Goal: Complete application form

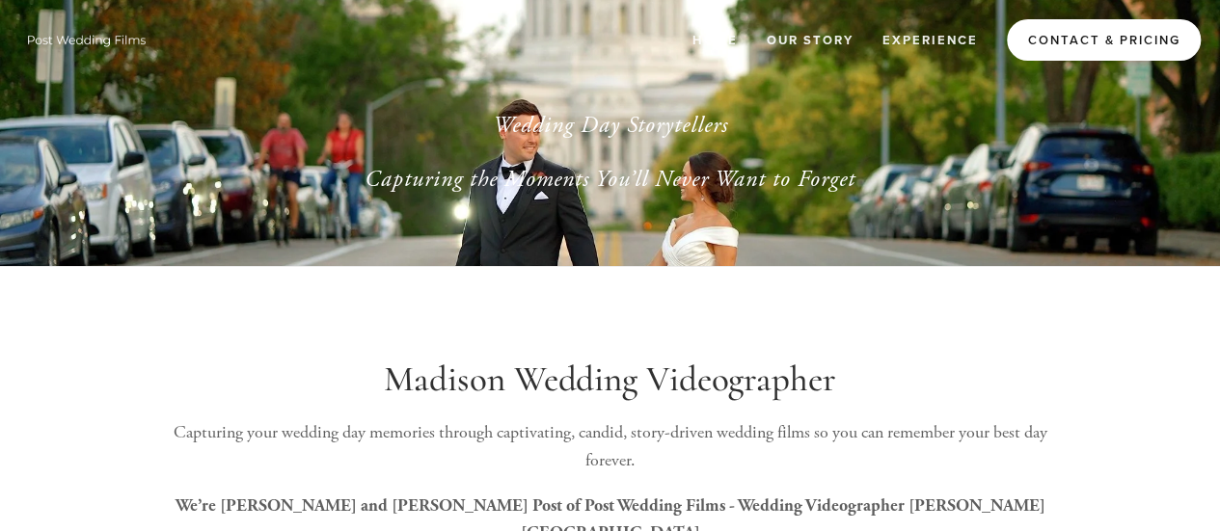
click at [1084, 40] on link "Contact & Pricing" at bounding box center [1104, 39] width 194 height 41
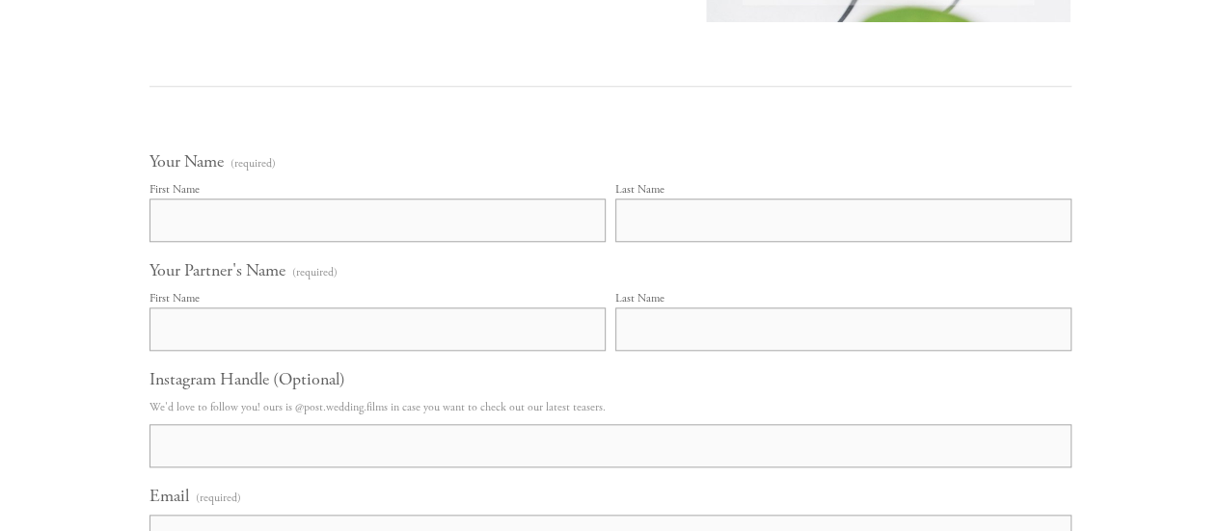
scroll to position [868, 0]
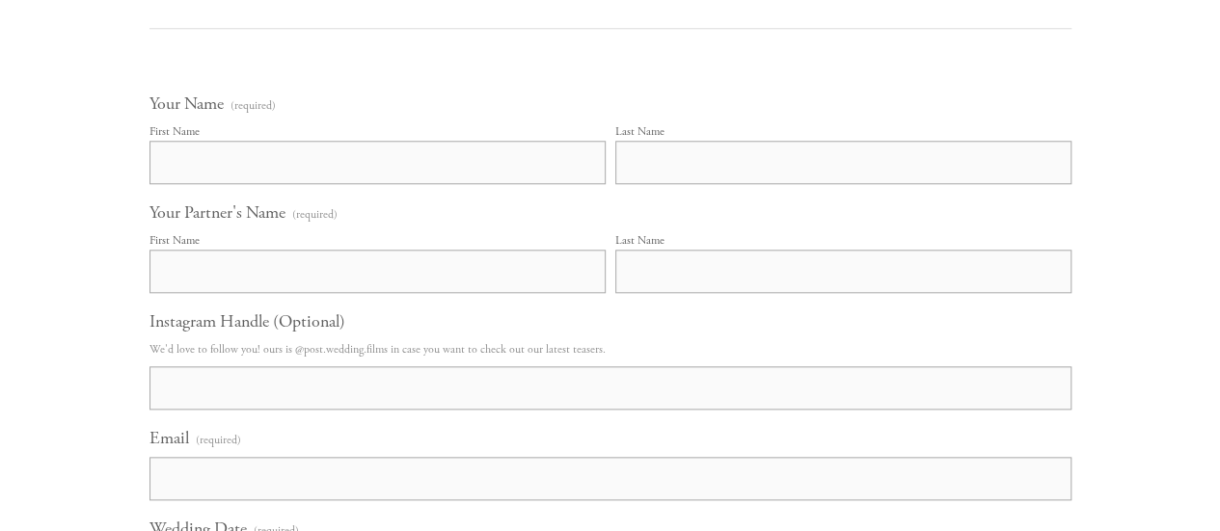
click at [267, 172] on input "First Name" at bounding box center [377, 162] width 456 height 43
type input "[PERSON_NAME]"
click at [658, 161] on input "Last Name" at bounding box center [843, 162] width 456 height 43
type input "Gray"
click at [432, 261] on input "First Name" at bounding box center [377, 271] width 456 height 43
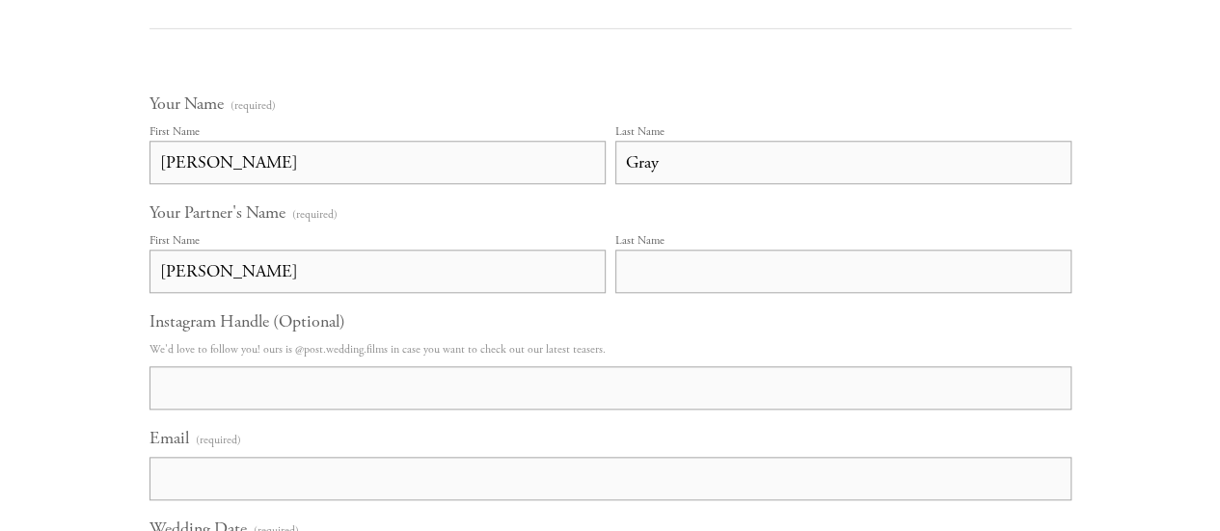
type input "[PERSON_NAME]"
type input "Wander"
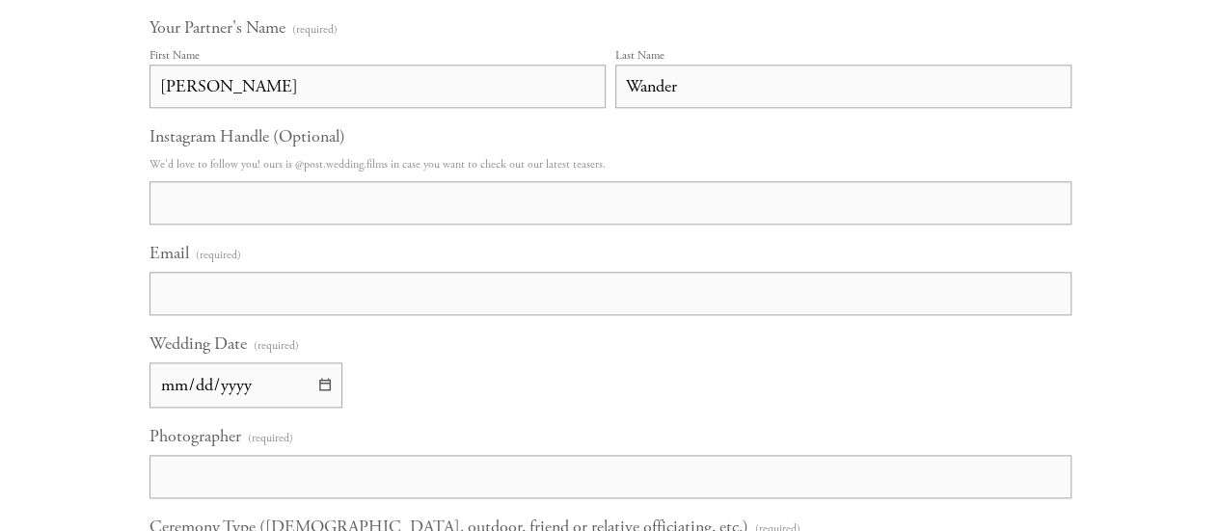
scroll to position [1061, 0]
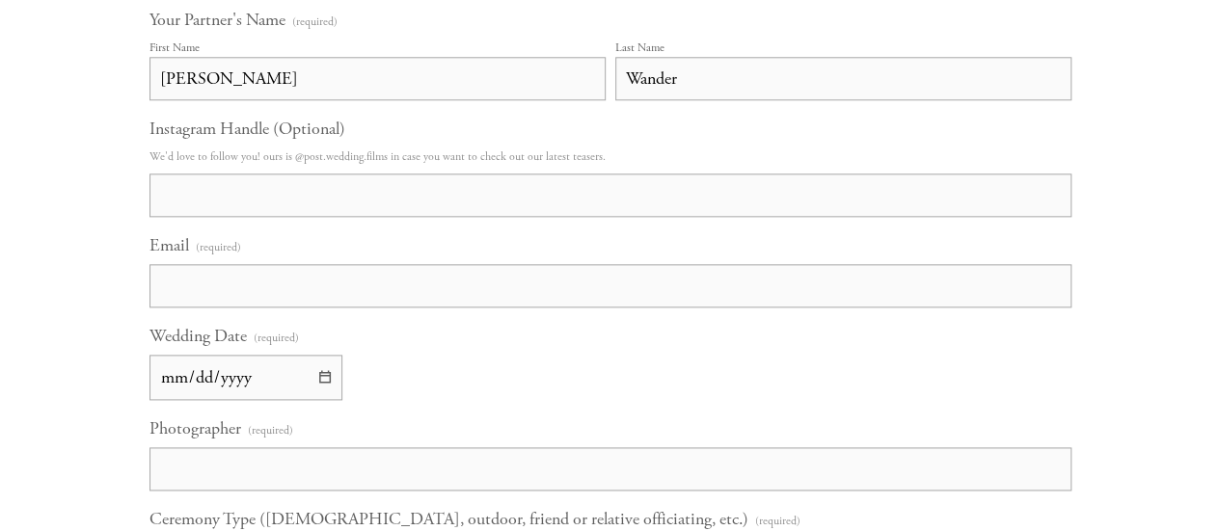
click at [282, 287] on input "Email (required)" at bounding box center [610, 285] width 922 height 43
type input "[EMAIL_ADDRESS][DOMAIN_NAME]"
click at [320, 380] on input "Wedding Date (required)" at bounding box center [245, 377] width 193 height 45
type input "[DATE]"
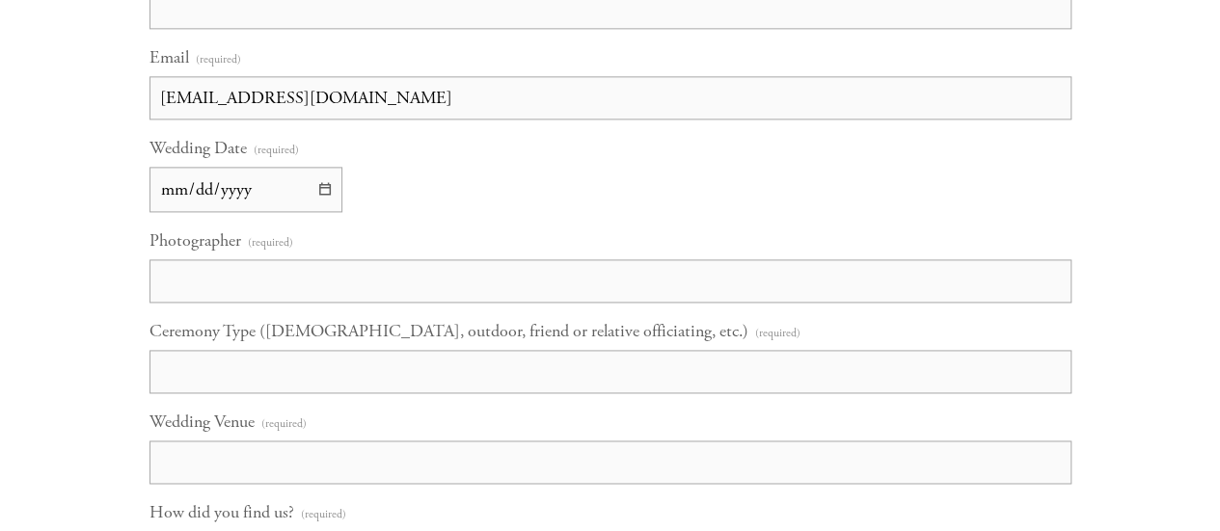
scroll to position [1254, 0]
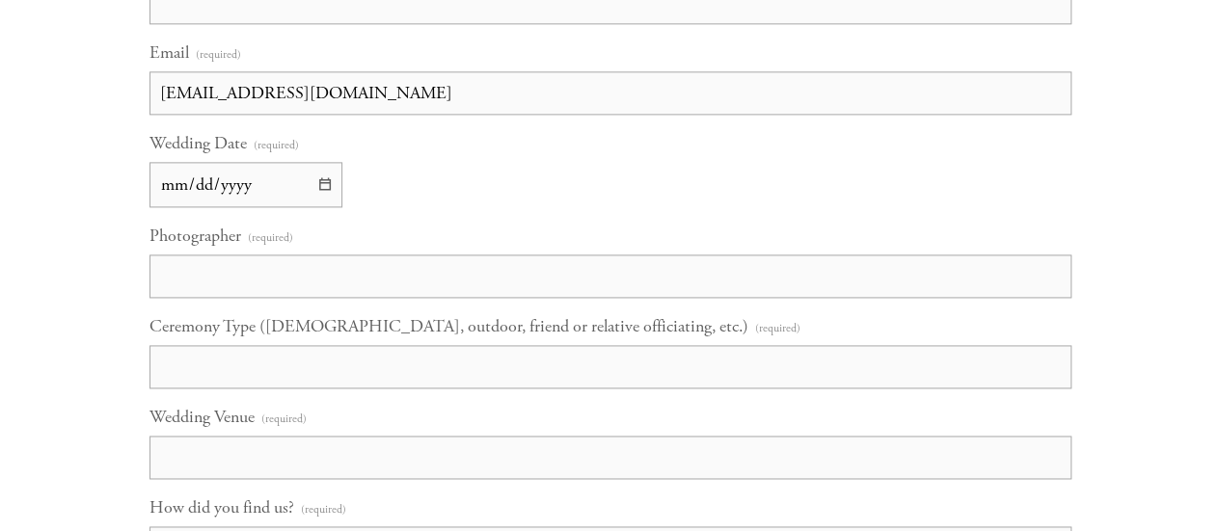
click at [268, 282] on input "Photographer (required)" at bounding box center [610, 276] width 922 height 43
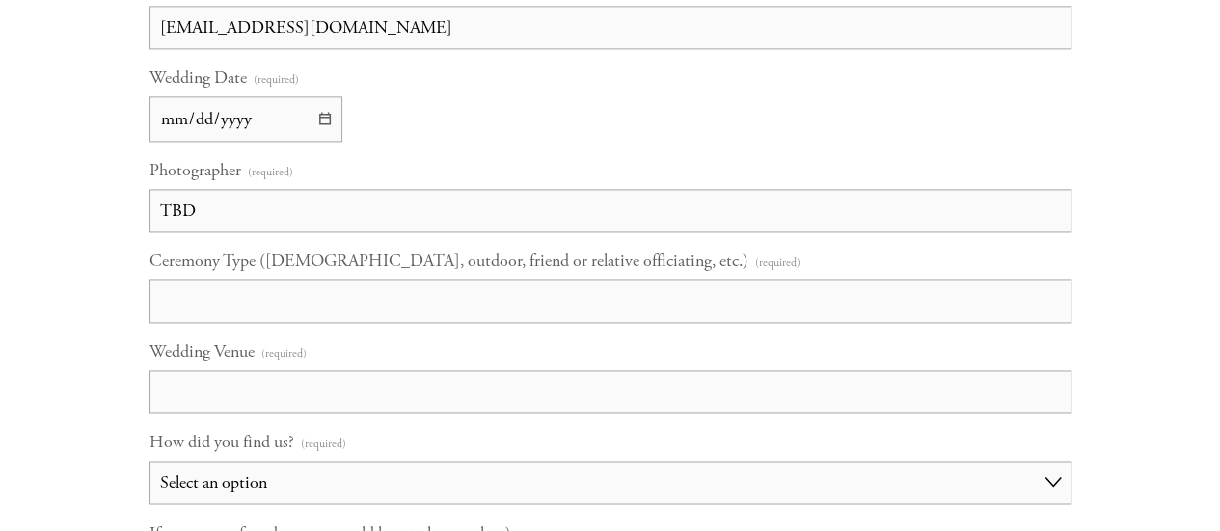
scroll to position [1350, 0]
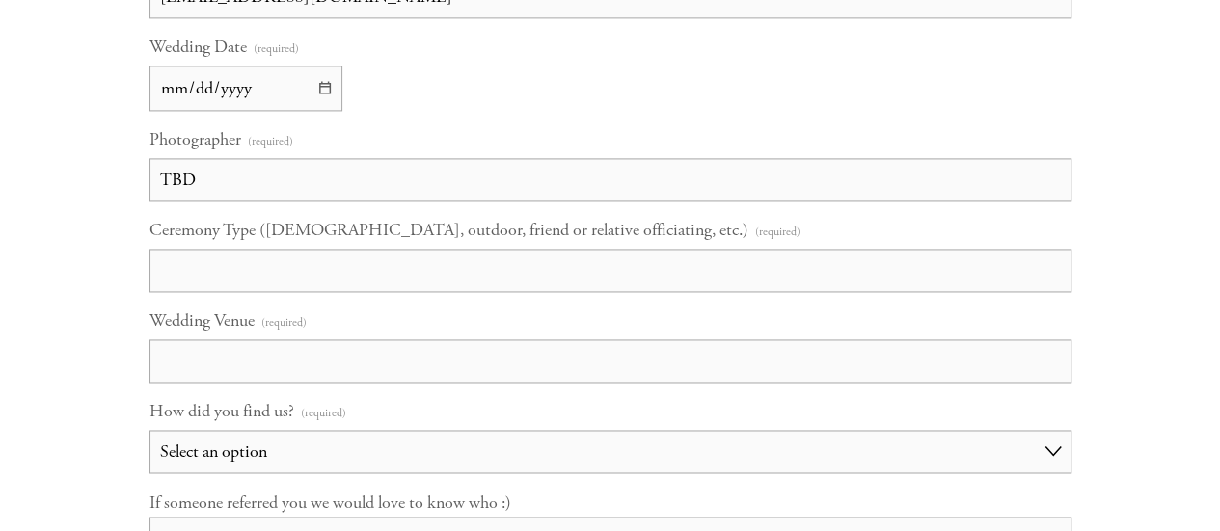
type input "TBD"
click at [263, 274] on input "Ceremony Type ([DEMOGRAPHIC_DATA], outdoor, friend or relative officiating, etc…" at bounding box center [610, 270] width 922 height 43
type input "I"
type input "Outdoor"
click at [219, 366] on input "Wedding Venue (required)" at bounding box center [610, 360] width 922 height 43
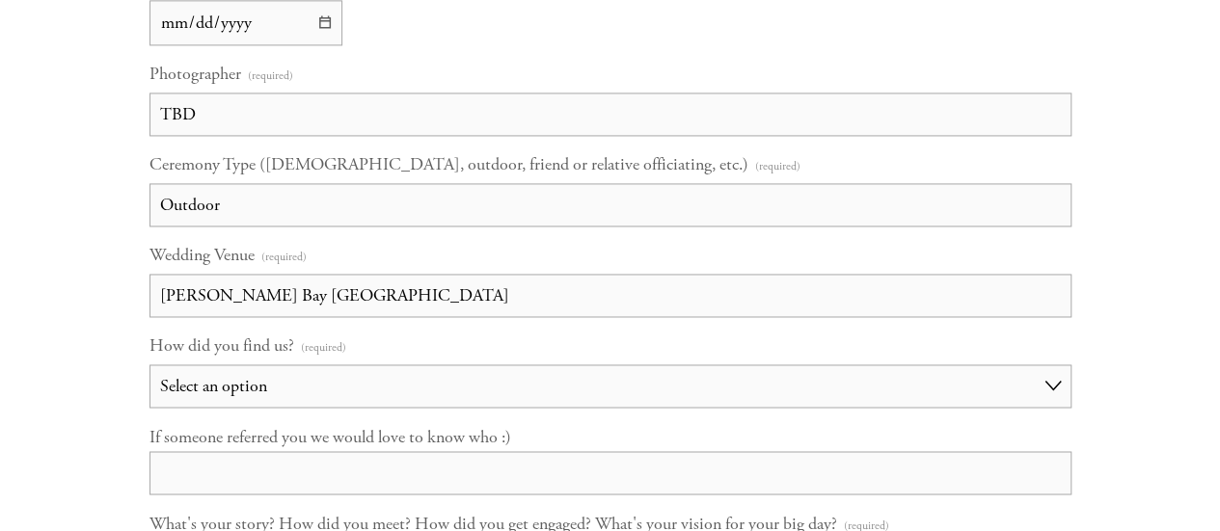
scroll to position [1447, 0]
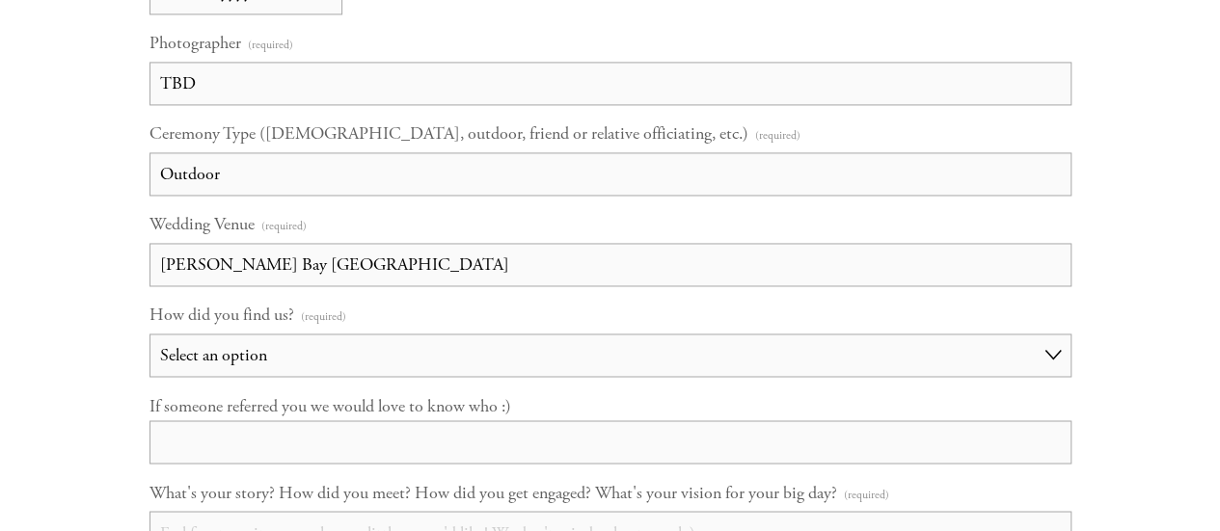
type input "[PERSON_NAME] Bay [GEOGRAPHIC_DATA]"
click at [227, 171] on input "Outdoor" at bounding box center [610, 173] width 922 height 43
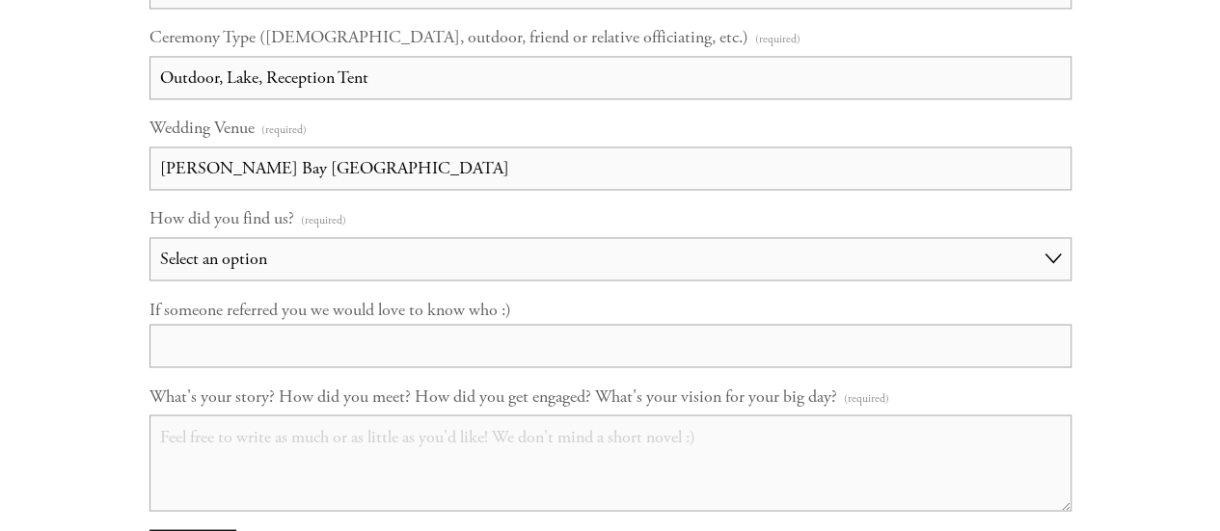
type input "Outdoor, Lake, Reception Tent"
click at [255, 263] on select "Select an option Choose an answer Referral Instagram Google Facebook YouTube Ot…" at bounding box center [610, 258] width 922 height 43
select select "Instagram"
click at [149, 238] on select "Select an option Choose an answer Referral Instagram Google Facebook YouTube Ot…" at bounding box center [610, 258] width 922 height 43
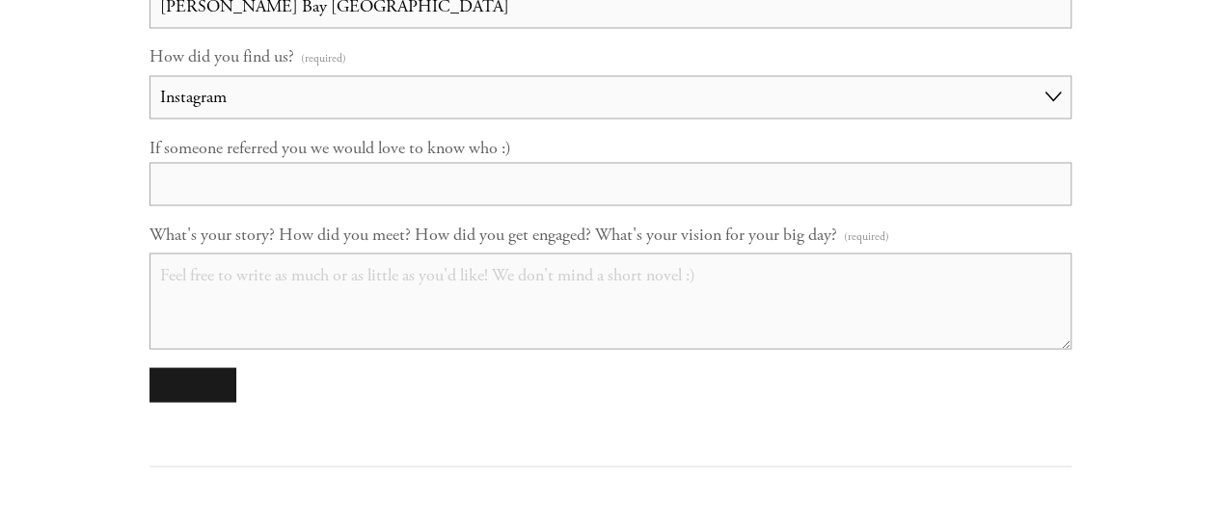
scroll to position [1736, 0]
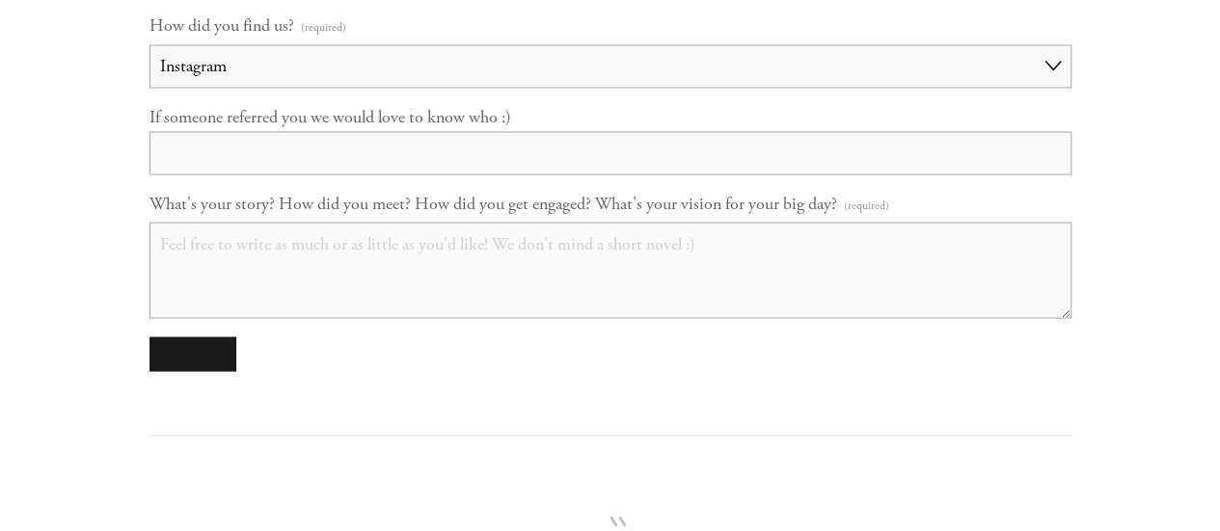
click at [234, 273] on textarea "What's your story? How did you meet? How did you get engaged? What's your visio…" at bounding box center [610, 270] width 922 height 96
type textarea "H"
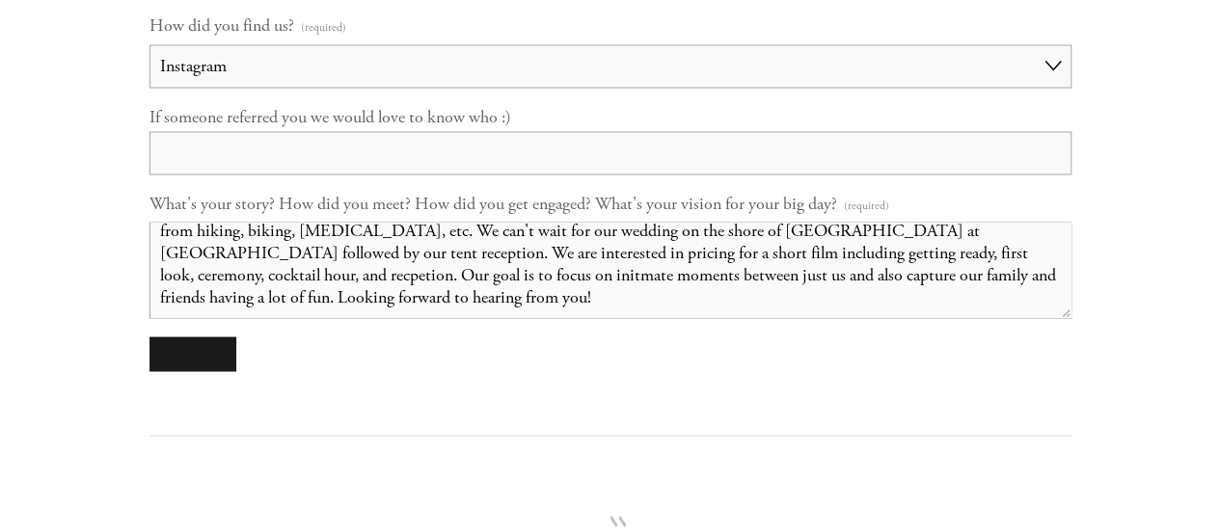
scroll to position [71, 0]
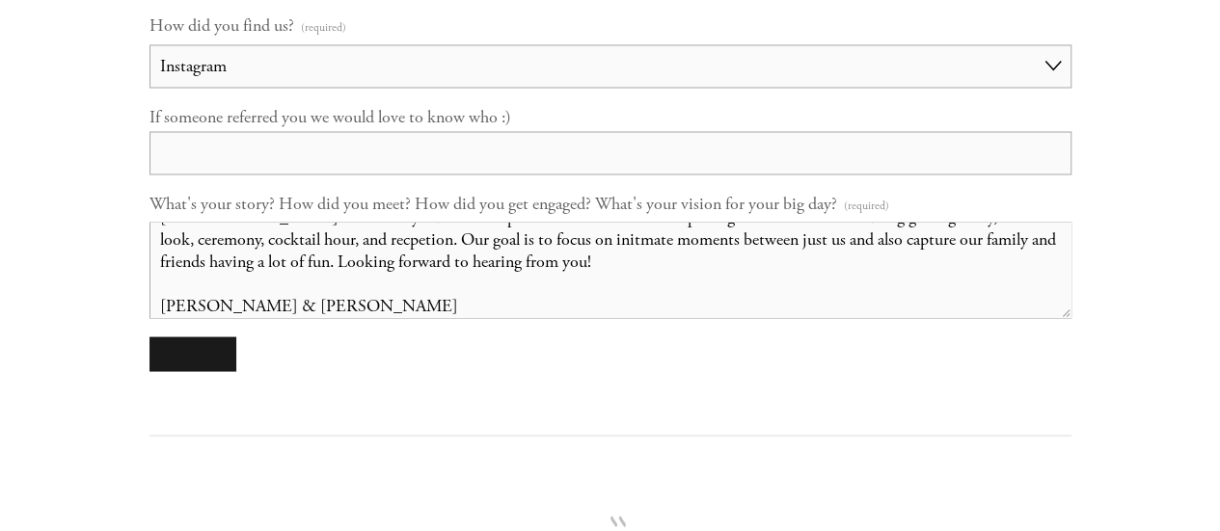
click at [243, 243] on textarea "Hello, [PERSON_NAME] and I are so excited to celebrate our day together! We gre…" at bounding box center [610, 270] width 922 height 96
click at [316, 294] on textarea "Hello, [PERSON_NAME] and I are so excited to celebrate our day together! We gre…" at bounding box center [610, 270] width 922 height 96
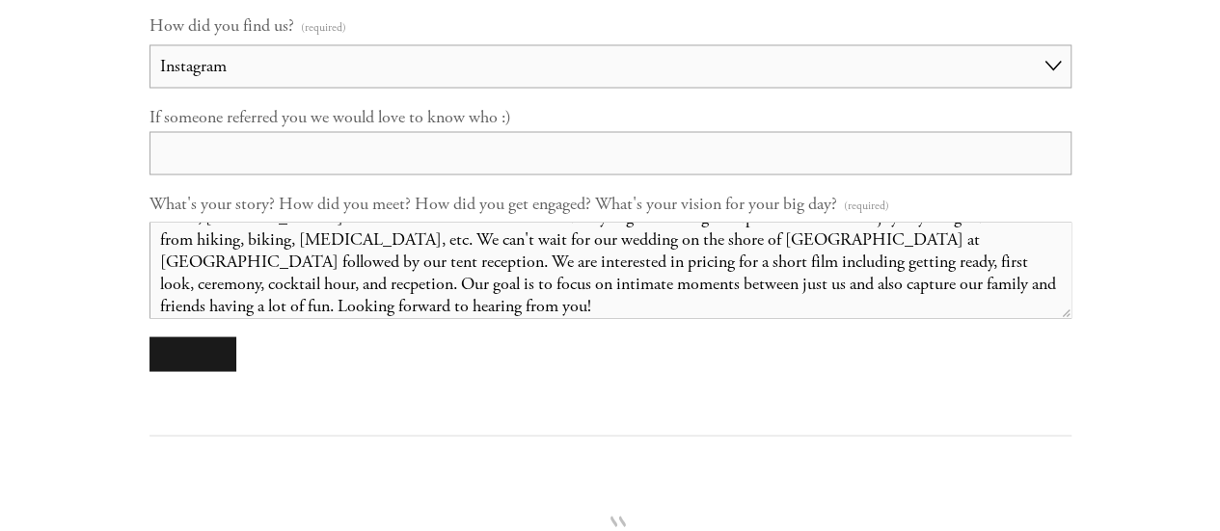
scroll to position [0, 0]
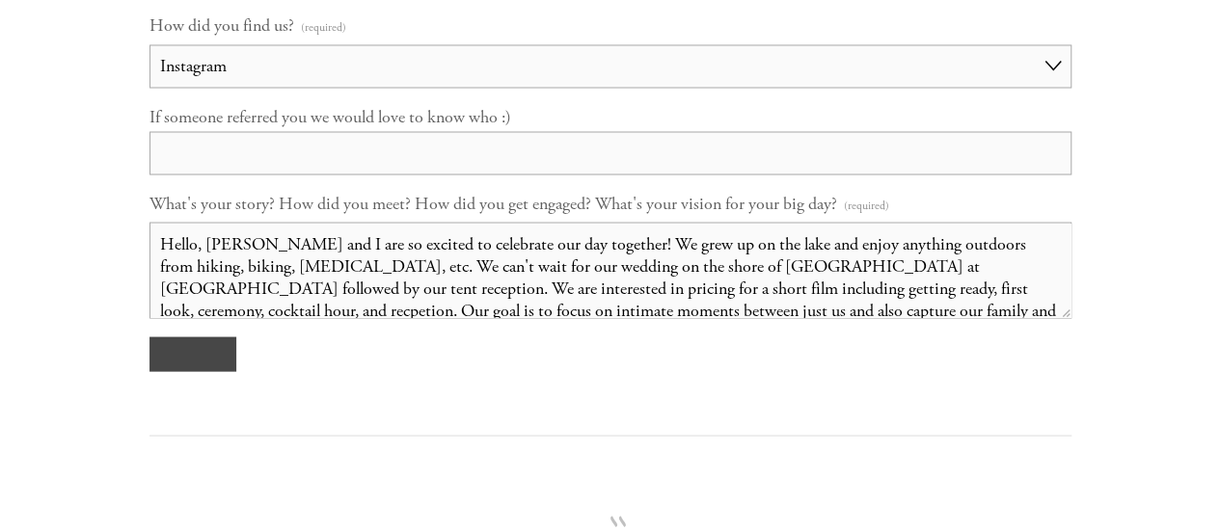
type textarea "Hello, [PERSON_NAME] and I are so excited to celebrate our day together! We gre…"
click at [191, 361] on button "submit" at bounding box center [192, 354] width 87 height 35
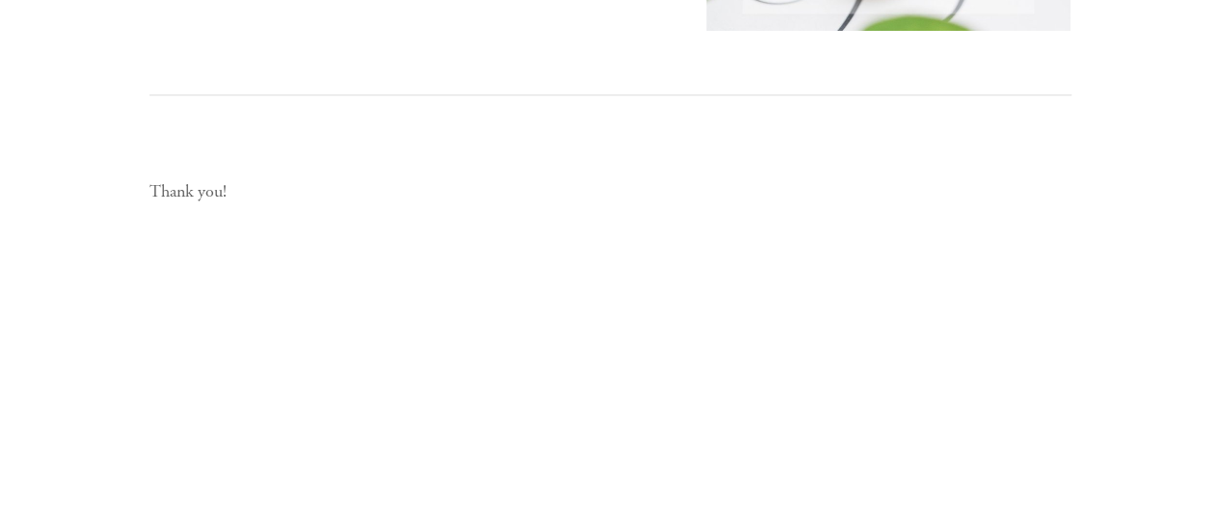
scroll to position [824, 0]
